Goal: Ask a question

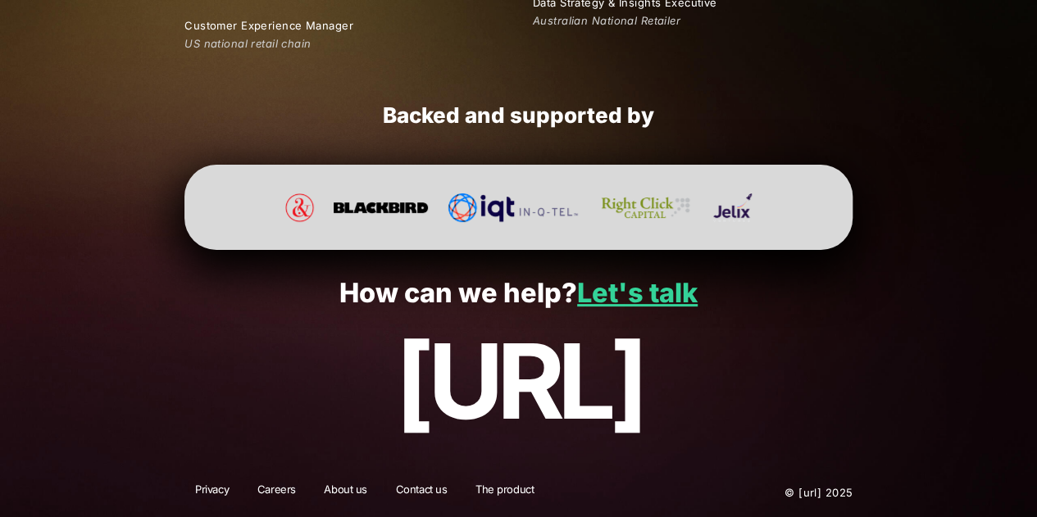
scroll to position [3140, 0]
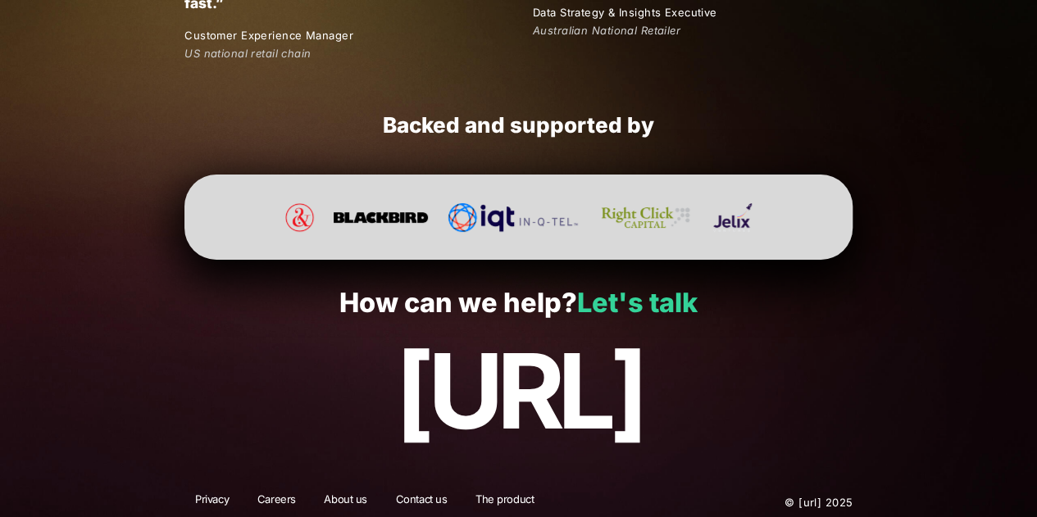
click at [657, 306] on link "Let's talk" at bounding box center [637, 303] width 120 height 32
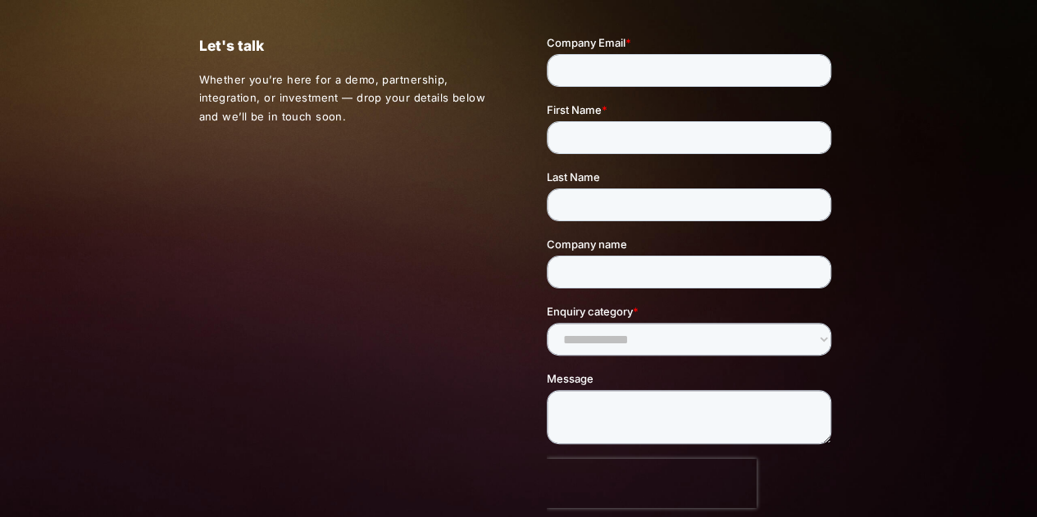
scroll to position [53, 0]
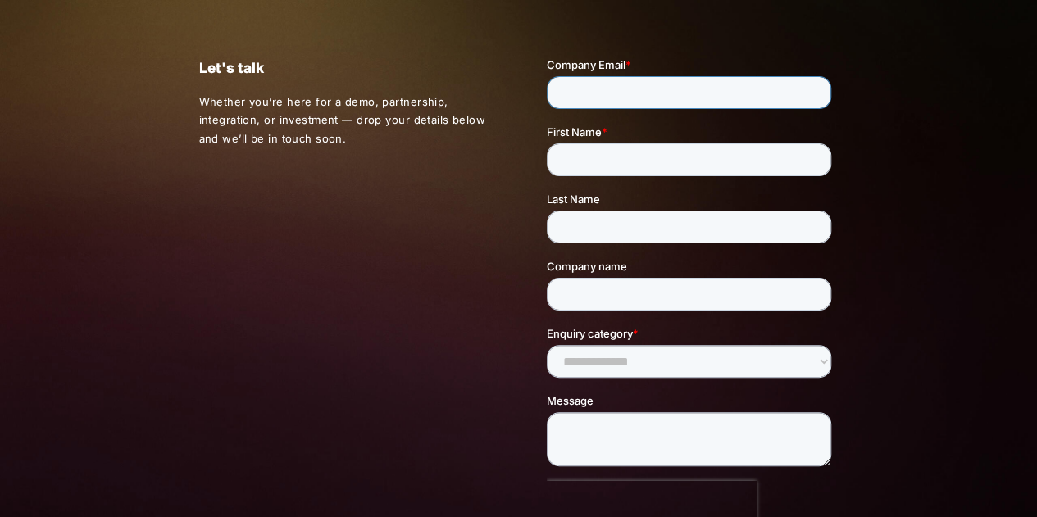
click at [634, 91] on input "Company Email *" at bounding box center [689, 92] width 284 height 33
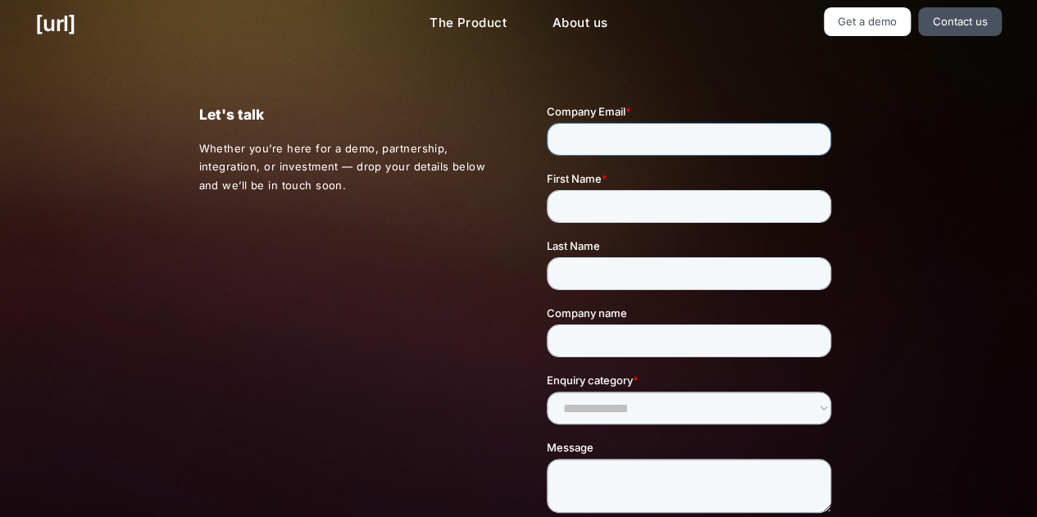
scroll to position [0, 0]
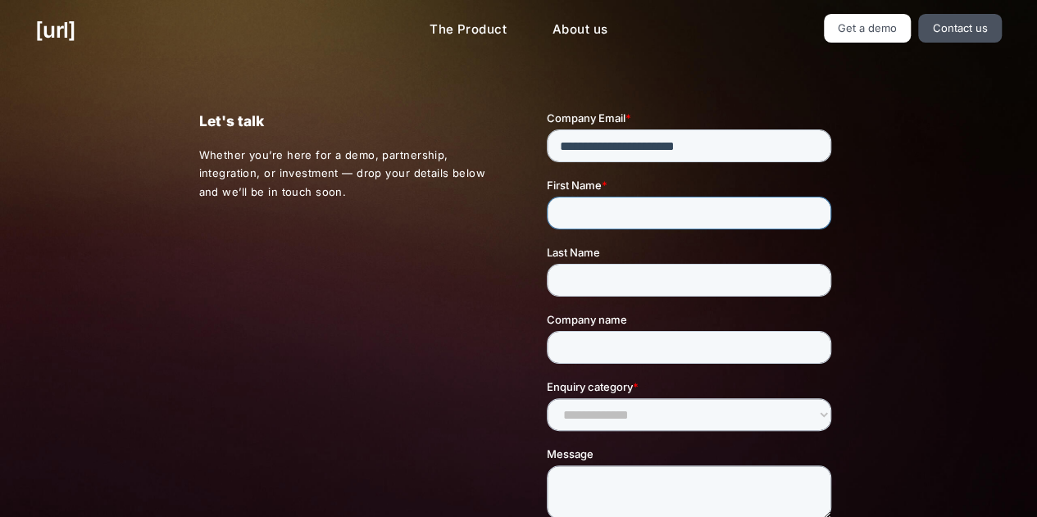
click at [684, 225] on div "First Name *" at bounding box center [692, 203] width 291 height 52
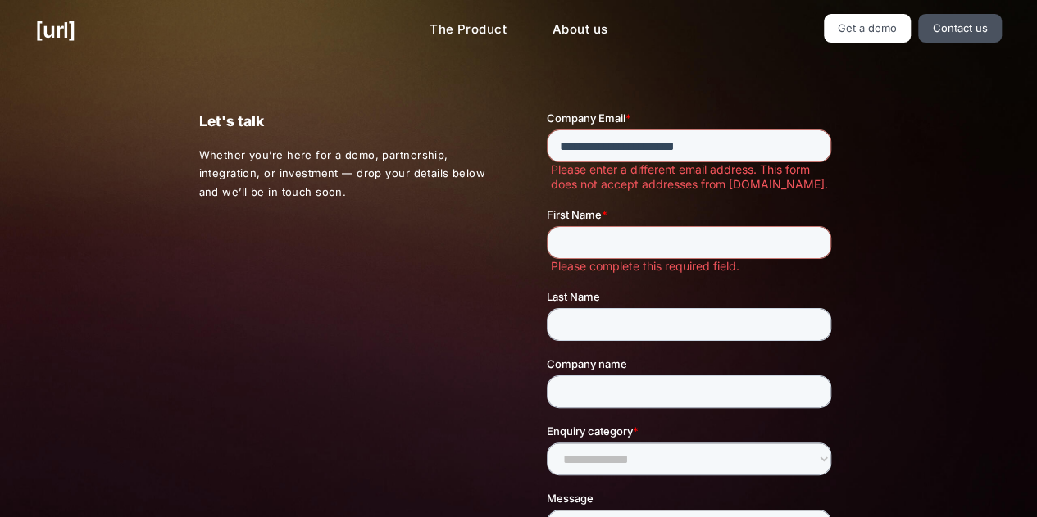
click at [684, 225] on div "First Name * Please complete this required field." at bounding box center [692, 240] width 291 height 67
click at [738, 147] on input "**********" at bounding box center [689, 145] width 284 height 33
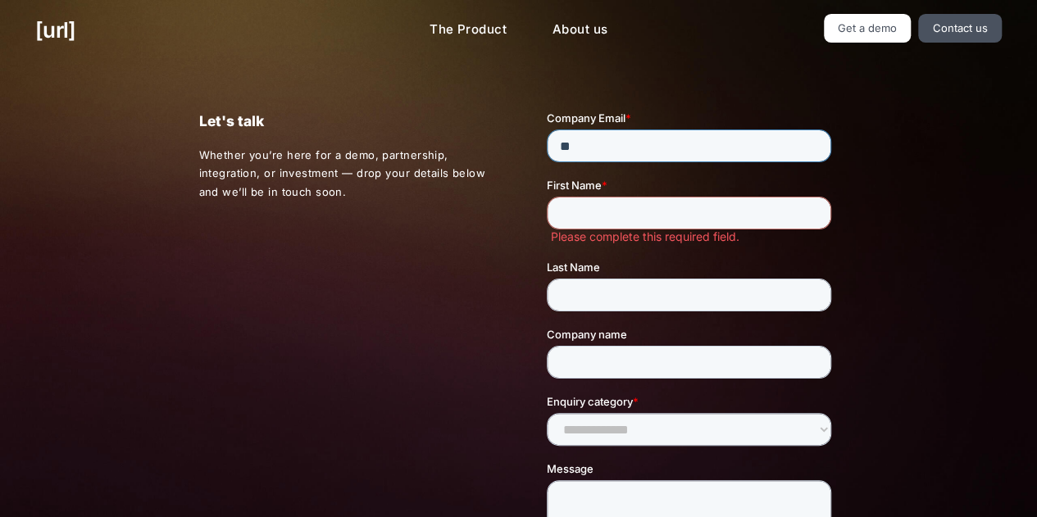
type input "*"
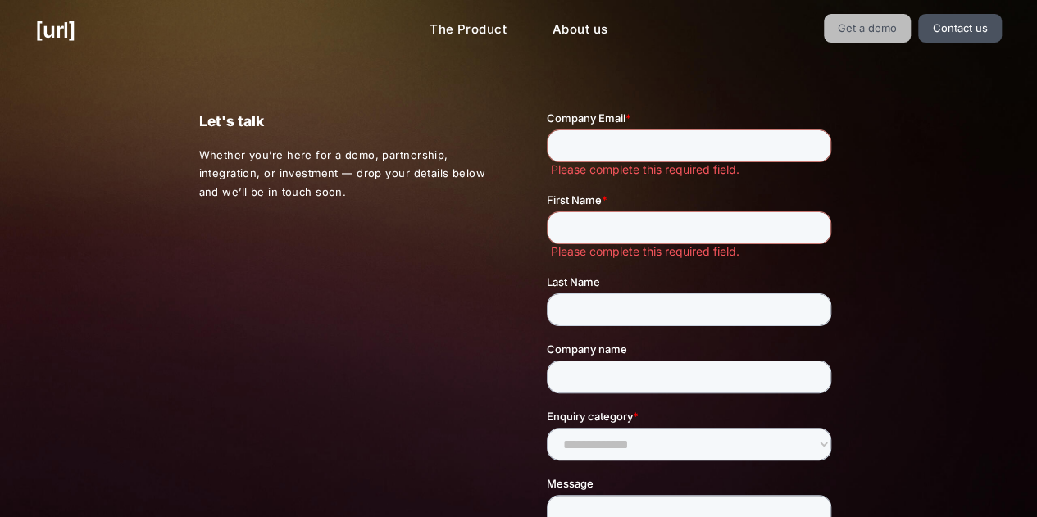
click at [874, 25] on link "Get a demo" at bounding box center [868, 28] width 88 height 29
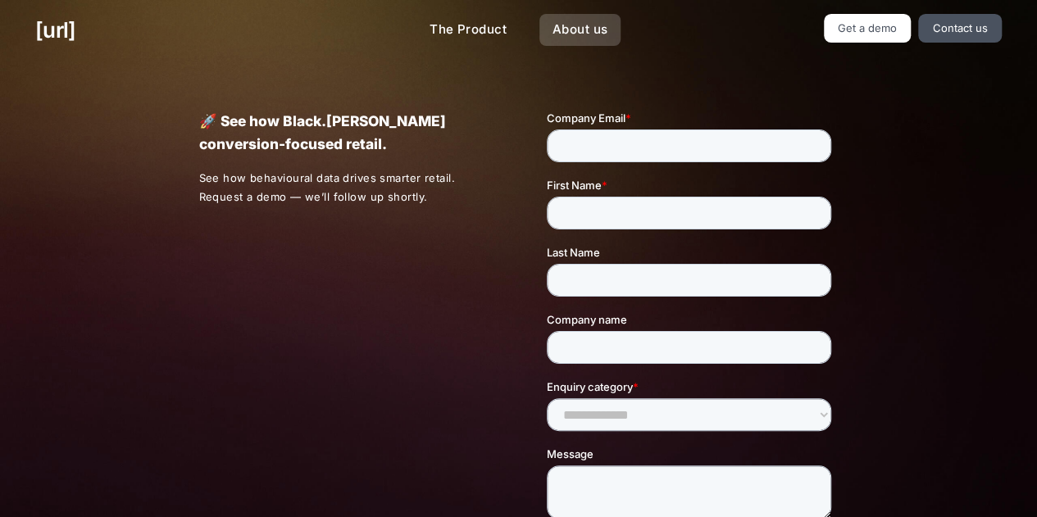
click at [574, 16] on link "About us" at bounding box center [579, 30] width 81 height 32
